Goal: Use online tool/utility: Use online tool/utility

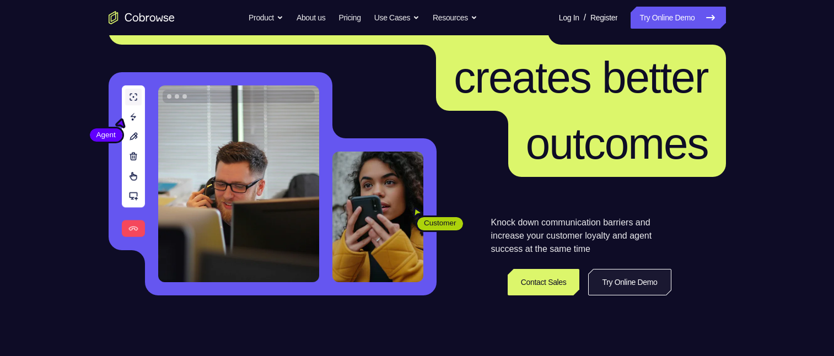
scroll to position [110, 0]
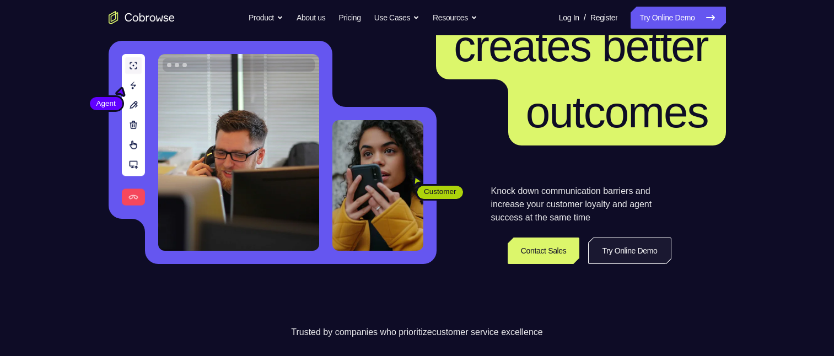
click at [638, 82] on link "Try Online Demo" at bounding box center [629, 251] width 83 height 26
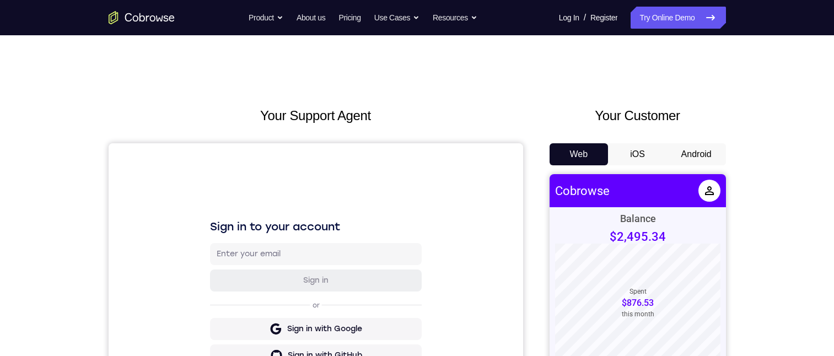
click at [686, 148] on button "Android" at bounding box center [696, 154] width 59 height 22
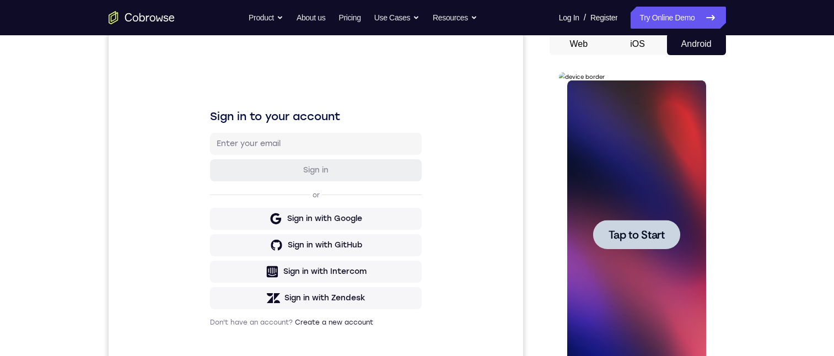
click at [618, 236] on span "Tap to Start" at bounding box center [637, 234] width 56 height 11
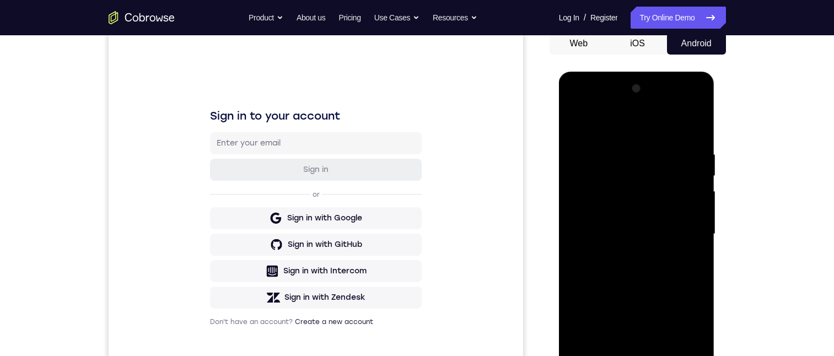
scroll to position [165, 0]
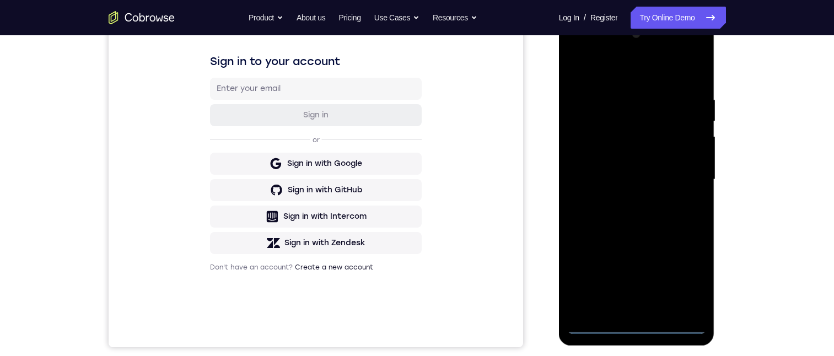
click at [637, 325] on div at bounding box center [636, 179] width 139 height 309
drag, startPoint x: 630, startPoint y: 241, endPoint x: 639, endPoint y: 156, distance: 85.9
click at [638, 156] on div at bounding box center [636, 179] width 139 height 309
click at [589, 162] on div at bounding box center [636, 179] width 139 height 309
click at [641, 185] on div at bounding box center [636, 179] width 139 height 309
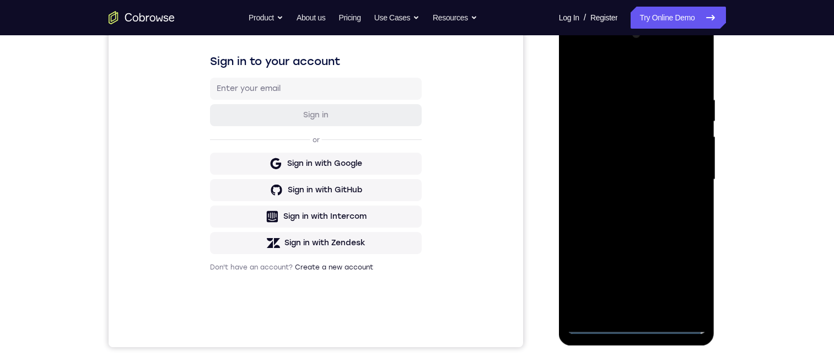
click at [620, 308] on div at bounding box center [636, 179] width 139 height 309
click at [622, 136] on div at bounding box center [636, 179] width 139 height 309
click at [618, 107] on div at bounding box center [636, 179] width 139 height 309
click at [602, 139] on div at bounding box center [636, 179] width 139 height 309
click at [687, 303] on div at bounding box center [636, 179] width 139 height 309
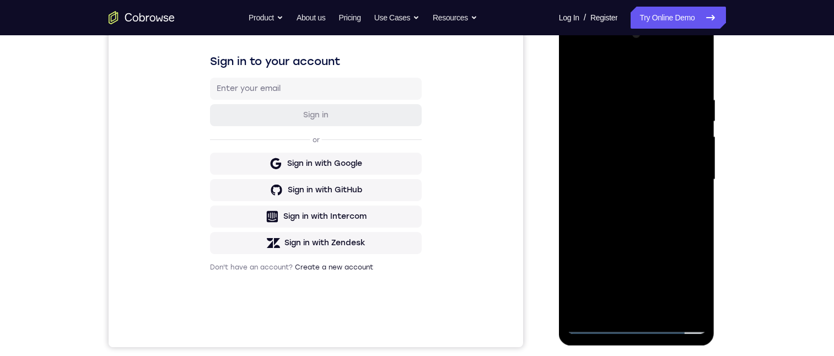
click at [685, 299] on div at bounding box center [636, 179] width 139 height 309
click at [622, 309] on div at bounding box center [636, 179] width 139 height 309
click at [690, 168] on div at bounding box center [636, 179] width 139 height 309
click at [643, 138] on div at bounding box center [636, 179] width 139 height 309
click at [599, 303] on div at bounding box center [636, 179] width 139 height 309
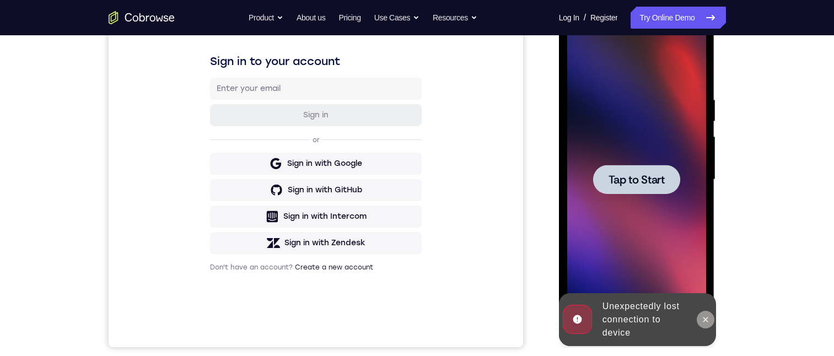
click at [704, 321] on icon at bounding box center [705, 319] width 9 height 9
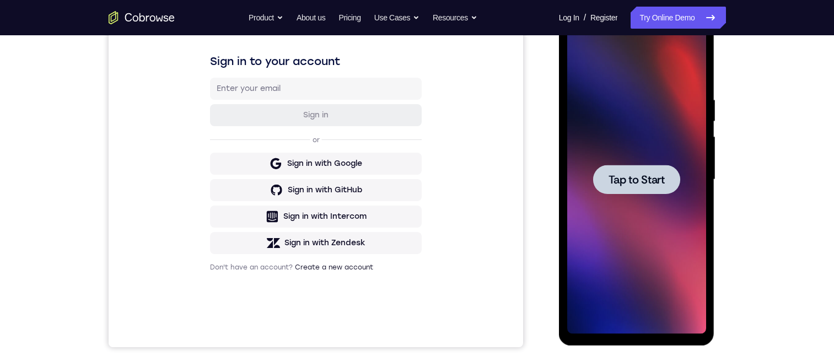
click at [642, 177] on span "Tap to Start" at bounding box center [637, 179] width 56 height 11
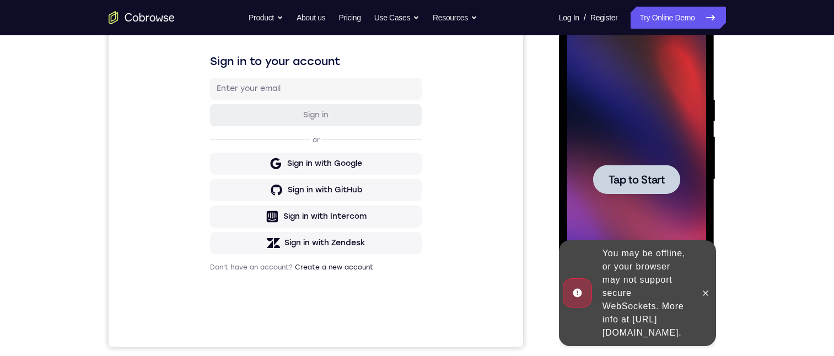
drag, startPoint x: 706, startPoint y: 284, endPoint x: 673, endPoint y: 191, distance: 99.4
click at [706, 276] on div at bounding box center [706, 293] width 18 height 106
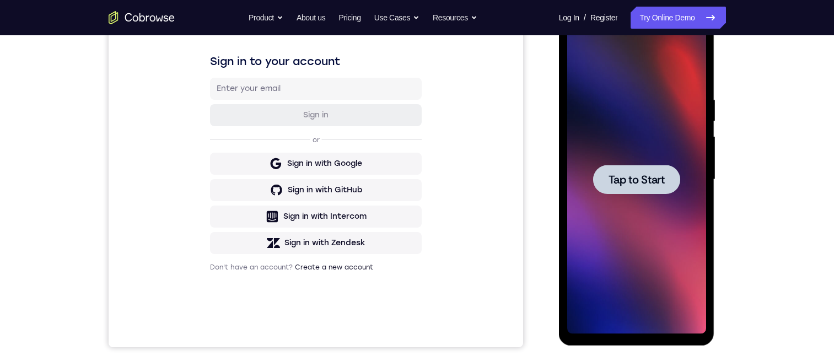
drag, startPoint x: 629, startPoint y: 180, endPoint x: 591, endPoint y: 193, distance: 40.8
click at [628, 180] on span "Tap to Start" at bounding box center [637, 179] width 56 height 11
click at [640, 174] on span "Tap to Start" at bounding box center [637, 179] width 56 height 11
click at [644, 189] on div at bounding box center [636, 179] width 87 height 29
click at [645, 179] on span "Tap to Start" at bounding box center [637, 179] width 56 height 11
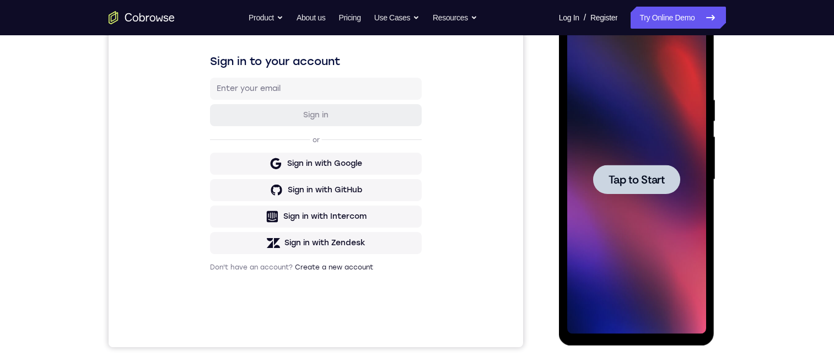
drag, startPoint x: 645, startPoint y: 175, endPoint x: 635, endPoint y: 179, distance: 10.6
click at [634, 180] on span "Tap to Start" at bounding box center [637, 179] width 56 height 11
click at [634, 181] on span "Tap to Start" at bounding box center [637, 179] width 56 height 11
click at [635, 177] on span "Tap to Start" at bounding box center [637, 179] width 56 height 11
click at [634, 179] on span "Tap to Start" at bounding box center [637, 179] width 56 height 11
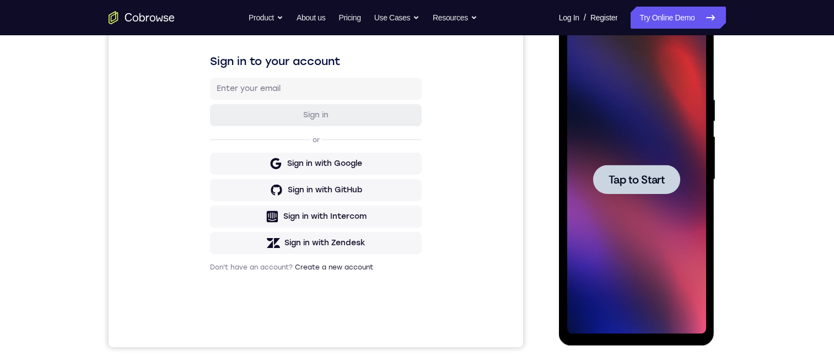
click at [633, 179] on span "Tap to Start" at bounding box center [637, 179] width 56 height 11
click at [626, 177] on span "Tap to Start" at bounding box center [637, 179] width 56 height 11
click at [620, 182] on span "Tap to Start" at bounding box center [637, 179] width 56 height 11
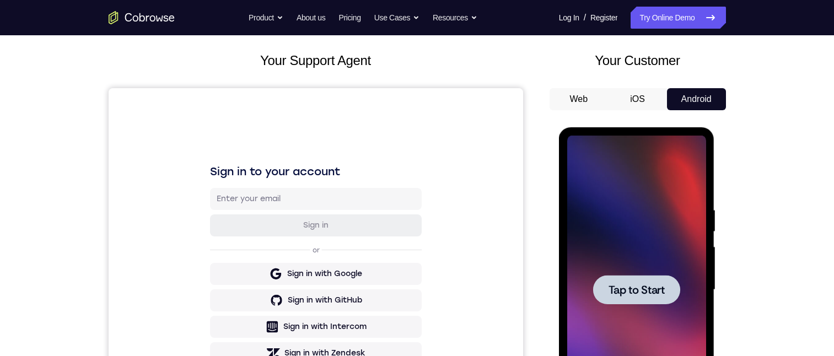
scroll to position [0, 0]
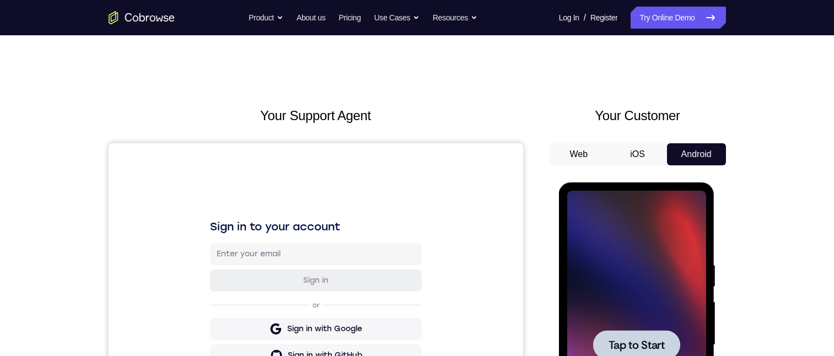
drag, startPoint x: 1109, startPoint y: 375, endPoint x: 637, endPoint y: 351, distance: 472.5
click at [637, 351] on span "Tap to Start" at bounding box center [637, 345] width 56 height 11
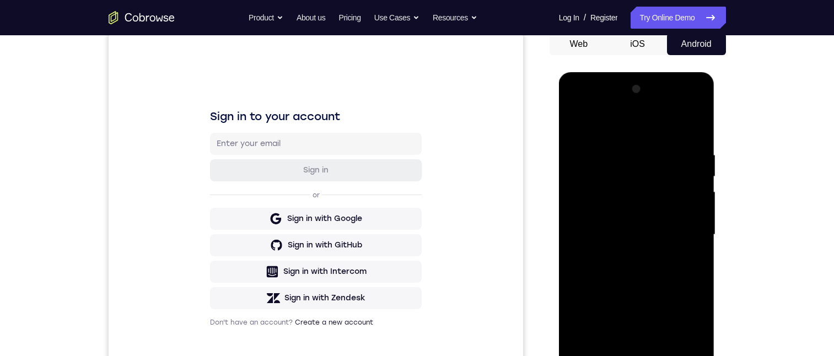
scroll to position [220, 0]
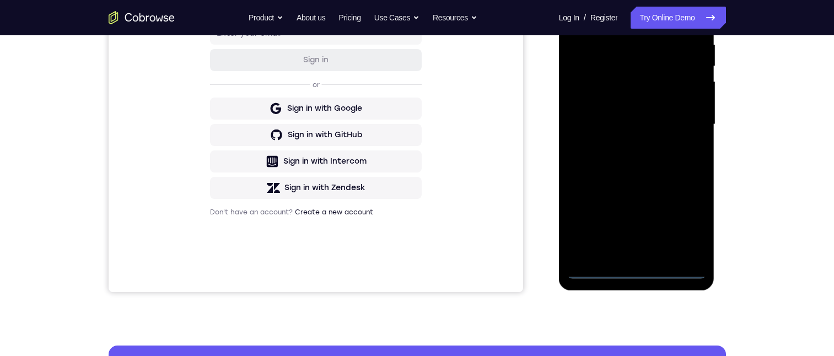
click at [636, 273] on div at bounding box center [636, 124] width 139 height 309
drag, startPoint x: 635, startPoint y: 192, endPoint x: 648, endPoint y: 149, distance: 45.0
click at [645, 158] on div at bounding box center [636, 124] width 139 height 309
drag, startPoint x: 620, startPoint y: 178, endPoint x: 653, endPoint y: 57, distance: 125.8
click at [646, 78] on div at bounding box center [636, 124] width 139 height 309
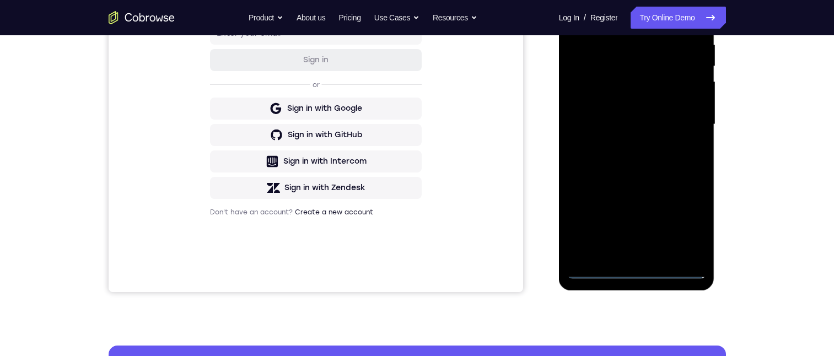
click at [593, 110] on div at bounding box center [636, 124] width 139 height 309
click at [609, 125] on div at bounding box center [636, 124] width 139 height 309
click at [611, 133] on div at bounding box center [636, 124] width 139 height 309
click at [645, 254] on div at bounding box center [636, 124] width 139 height 309
click at [620, 84] on div at bounding box center [636, 124] width 139 height 309
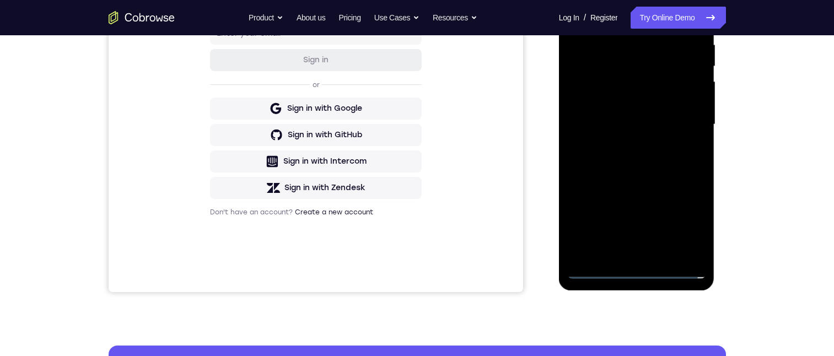
click at [615, 52] on div at bounding box center [636, 124] width 139 height 309
click at [638, 84] on div at bounding box center [636, 124] width 139 height 309
click at [685, 146] on div at bounding box center [636, 124] width 139 height 309
click at [688, 246] on div at bounding box center [636, 124] width 139 height 309
click at [687, 255] on div at bounding box center [636, 124] width 139 height 309
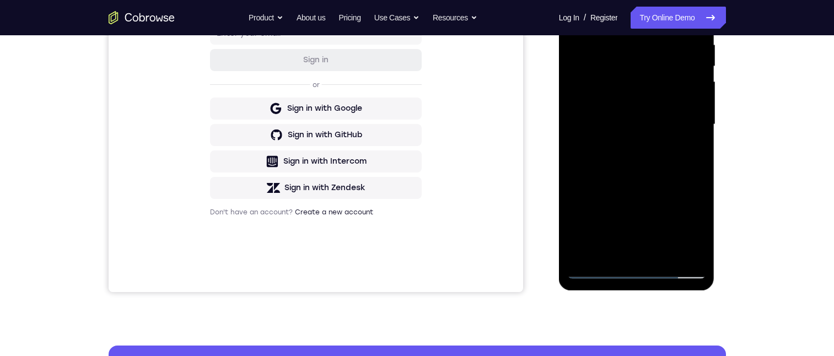
click at [632, 254] on div at bounding box center [636, 124] width 139 height 309
click at [687, 112] on div at bounding box center [636, 124] width 139 height 309
click at [628, 88] on div at bounding box center [636, 124] width 139 height 309
click at [604, 249] on div at bounding box center [636, 124] width 139 height 309
click at [602, 249] on div at bounding box center [636, 124] width 139 height 309
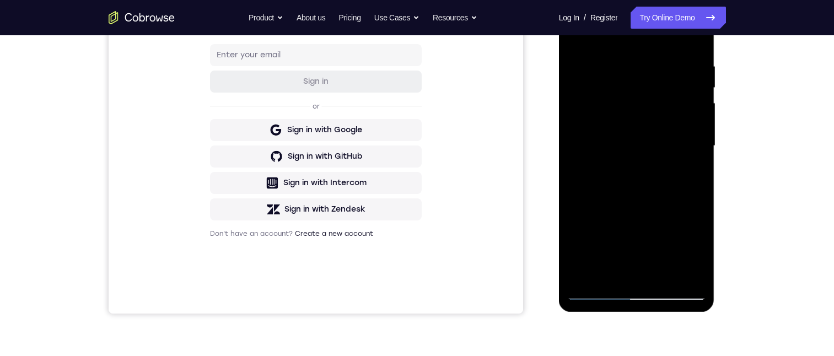
scroll to position [55, 0]
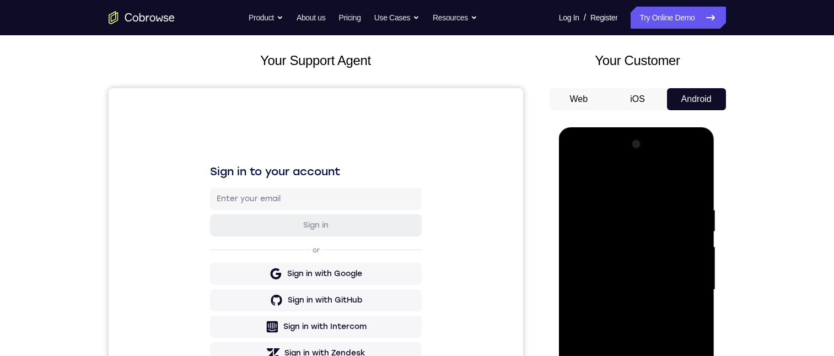
click at [683, 161] on div at bounding box center [636, 290] width 139 height 309
drag, startPoint x: 648, startPoint y: 306, endPoint x: 656, endPoint y: 253, distance: 53.5
click at [656, 253] on div at bounding box center [636, 290] width 139 height 309
click at [602, 356] on div at bounding box center [636, 290] width 139 height 309
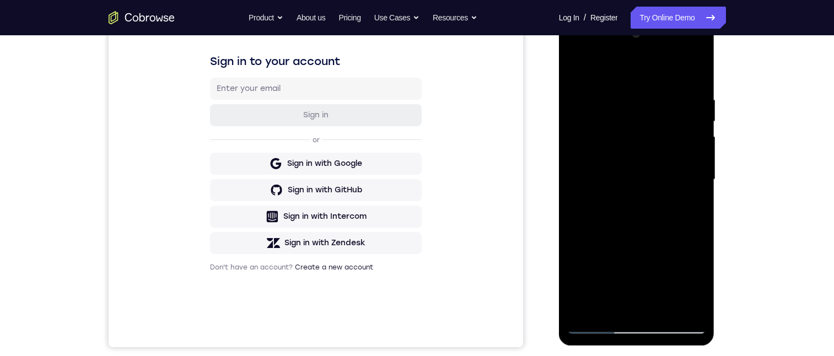
click at [683, 52] on div at bounding box center [636, 179] width 139 height 309
drag, startPoint x: 625, startPoint y: 220, endPoint x: 622, endPoint y: 72, distance: 148.3
click at [627, 73] on div at bounding box center [636, 179] width 139 height 309
click at [599, 303] on div at bounding box center [636, 179] width 139 height 309
drag, startPoint x: 682, startPoint y: 53, endPoint x: 1131, endPoint y: 41, distance: 448.3
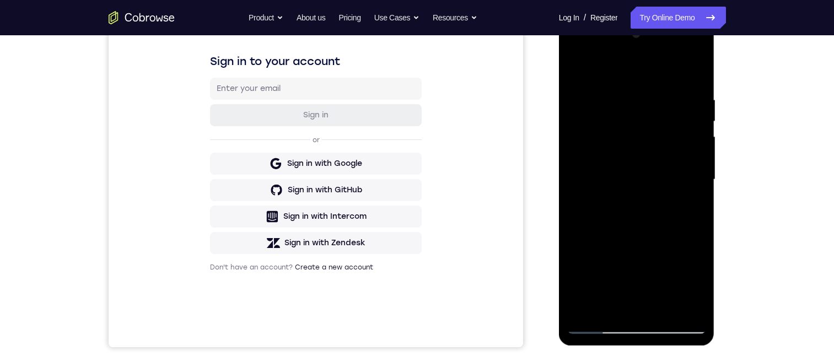
click at [682, 53] on div at bounding box center [636, 179] width 139 height 309
click at [578, 52] on div at bounding box center [636, 179] width 139 height 309
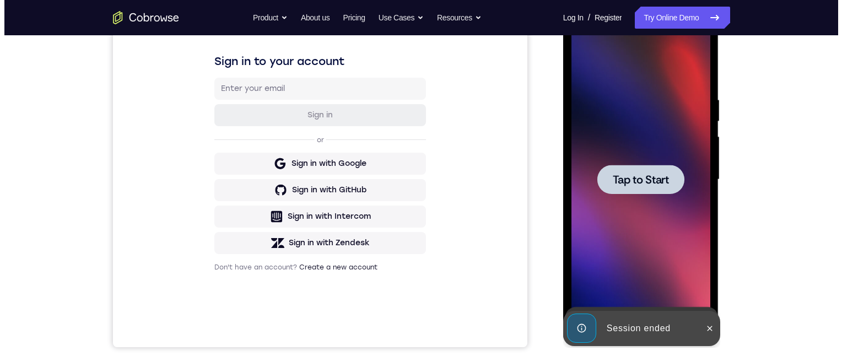
scroll to position [0, 0]
